Goal: Information Seeking & Learning: Learn about a topic

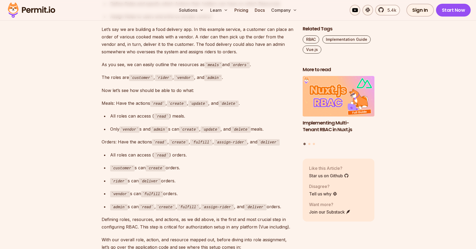
scroll to position [545, 0]
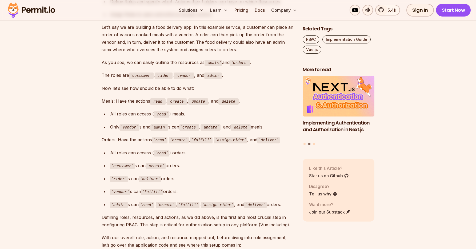
click at [146, 73] on code "customer" at bounding box center [141, 76] width 25 height 6
click at [167, 73] on code "rider" at bounding box center [164, 76] width 18 height 6
click at [182, 73] on code "vendor" at bounding box center [184, 76] width 20 height 6
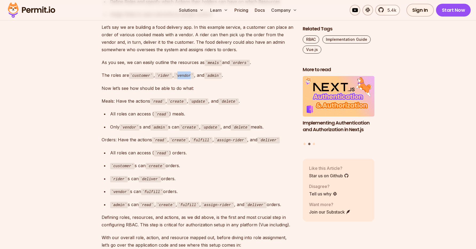
click at [182, 73] on code "vendor" at bounding box center [184, 76] width 20 height 6
click at [218, 73] on code "admin" at bounding box center [213, 76] width 18 height 6
click at [158, 98] on code "read" at bounding box center [157, 101] width 15 height 6
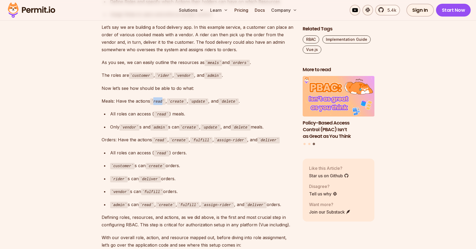
click at [158, 98] on code "read" at bounding box center [157, 101] width 15 height 6
click at [179, 98] on code "create" at bounding box center [177, 101] width 20 height 6
click at [204, 98] on code "update" at bounding box center [198, 101] width 20 height 6
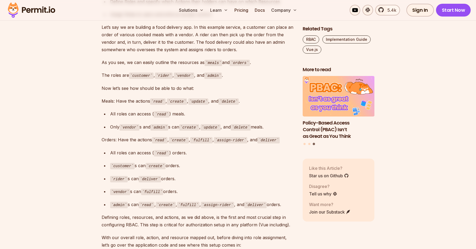
click at [232, 98] on code "delete" at bounding box center [228, 101] width 20 height 6
click at [163, 111] on code "read" at bounding box center [161, 114] width 15 height 6
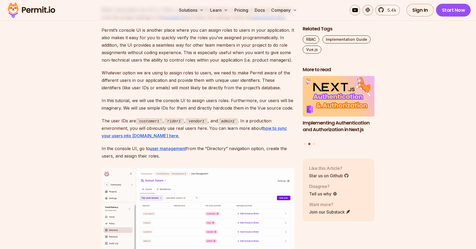
scroll to position [2527, 0]
